Goal: Task Accomplishment & Management: Use online tool/utility

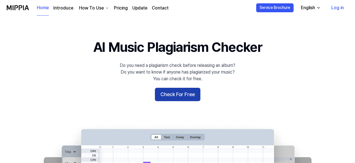
click at [177, 95] on button "Check For Free" at bounding box center [178, 94] width 46 height 13
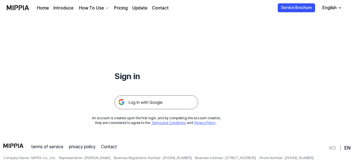
scroll to position [28, 0]
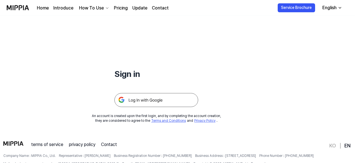
click at [152, 102] on img at bounding box center [156, 100] width 84 height 14
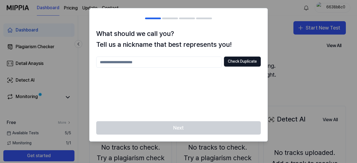
click at [139, 63] on input "text" at bounding box center [159, 62] width 126 height 11
type input "**********"
click at [238, 63] on button "Check Duplicate" at bounding box center [242, 62] width 37 height 10
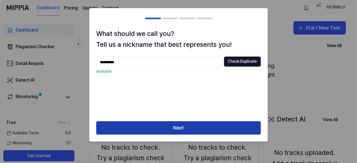
click at [194, 128] on button "Next" at bounding box center [178, 127] width 165 height 13
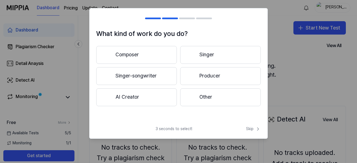
click at [205, 77] on button "Producer" at bounding box center [220, 76] width 81 height 18
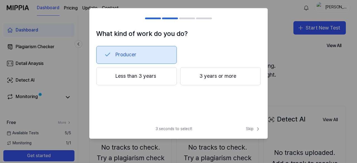
click at [203, 80] on button "3 years or more" at bounding box center [220, 76] width 81 height 18
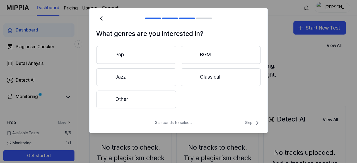
click at [148, 54] on button "Pop" at bounding box center [136, 55] width 80 height 18
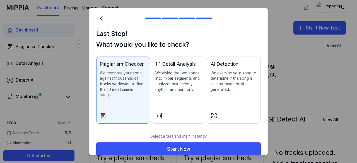
click at [175, 97] on div "1:1 Detail Analysis We divide the two songs into 4-bar segments and analyze the…" at bounding box center [179, 81] width 47 height 43
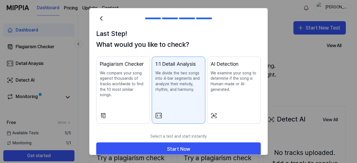
click at [130, 96] on div "Plagiarism Checker We compare your song against thousands of tracks worldwide t…" at bounding box center [123, 84] width 47 height 49
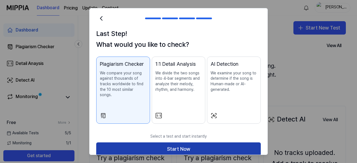
click at [166, 143] on button "Start Now" at bounding box center [178, 149] width 165 height 13
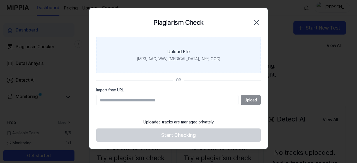
click at [178, 56] on div "(MP3, AAC, WAV, [MEDICAL_DATA], AIFF, OGG)" at bounding box center [178, 59] width 83 height 6
click at [0, 0] on input "Upload File (MP3, AAC, WAV, [MEDICAL_DATA], AIFF, OGG)" at bounding box center [0, 0] width 0 height 0
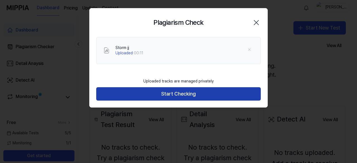
click at [176, 91] on button "Start Checking" at bounding box center [178, 93] width 165 height 13
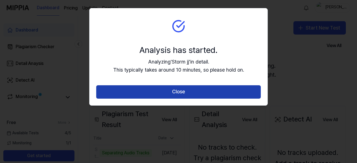
click at [172, 94] on button "Close" at bounding box center [178, 91] width 165 height 13
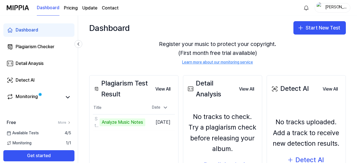
scroll to position [56, 0]
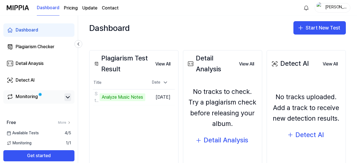
click at [68, 96] on icon at bounding box center [67, 97] width 7 height 7
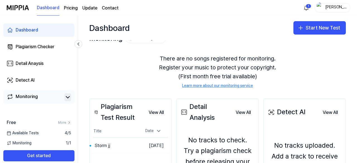
scroll to position [0, 0]
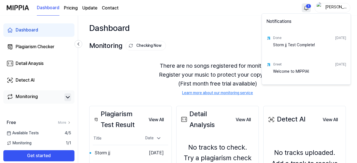
click at [305, 7] on html "Dashboard Pricing Update Contact 1 [PERSON_NAME] Dashboard Plagiarism Checker D…" at bounding box center [178, 81] width 357 height 163
click at [337, 39] on div "[DATE]" at bounding box center [341, 38] width 11 height 5
click at [278, 38] on div "Done" at bounding box center [277, 38] width 8 height 5
drag, startPoint x: 102, startPoint y: 77, endPoint x: 101, endPoint y: 79, distance: 3.0
click at [102, 78] on html "Dashboard Pricing Update Contact [PERSON_NAME] Dashboard Plagiarism Checker Det…" at bounding box center [178, 81] width 357 height 163
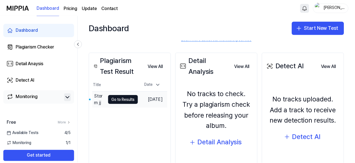
scroll to position [56, 0]
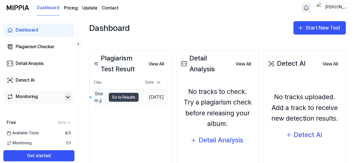
click at [123, 96] on button "Go to Results" at bounding box center [124, 97] width 30 height 9
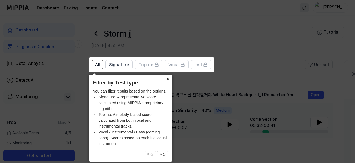
click at [168, 79] on button "×" at bounding box center [168, 79] width 9 height 8
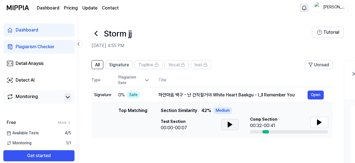
click at [229, 126] on icon at bounding box center [230, 124] width 4 height 5
click at [229, 126] on icon at bounding box center [228, 125] width 1 height 4
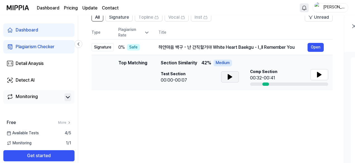
scroll to position [6, 0]
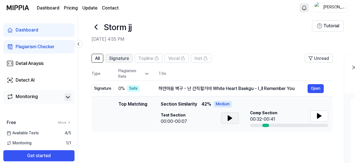
click at [117, 60] on span "Signature" at bounding box center [119, 58] width 20 height 7
click at [143, 87] on div "0 % Safe" at bounding box center [133, 88] width 31 height 7
click at [197, 91] on div "하얀마음 백구 - 난 간직할거야 White Heart Baekgu - I_ll Remember You" at bounding box center [233, 88] width 149 height 7
click at [319, 88] on button "Open" at bounding box center [316, 88] width 16 height 9
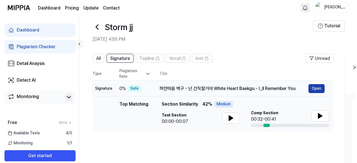
scroll to position [0, 0]
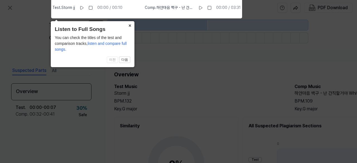
click at [130, 25] on button "×" at bounding box center [130, 25] width 9 height 8
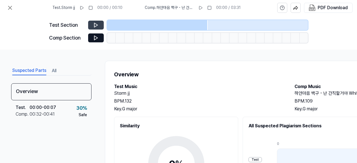
click at [94, 26] on icon at bounding box center [95, 25] width 3 height 4
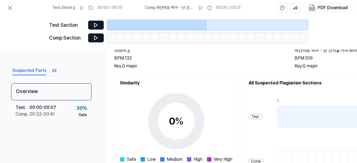
scroll to position [56, 0]
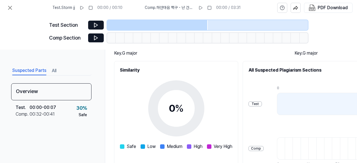
click at [256, 102] on div "Test" at bounding box center [255, 104] width 13 height 5
click at [255, 106] on div "Test" at bounding box center [255, 104] width 13 height 5
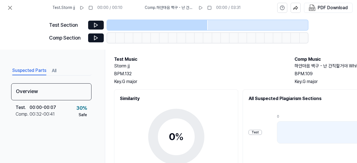
scroll to position [0, 0]
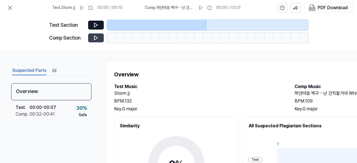
click at [95, 38] on icon at bounding box center [96, 38] width 6 height 6
click at [96, 23] on icon at bounding box center [96, 25] width 6 height 6
click at [83, 8] on icon at bounding box center [82, 8] width 4 height 4
click at [204, 9] on button at bounding box center [200, 7] width 9 height 9
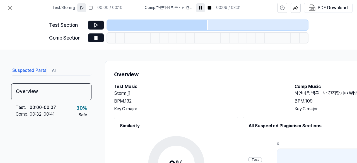
click at [201, 7] on rect at bounding box center [201, 7] width 1 height 3
